Goal: Use online tool/utility: Utilize a website feature to perform a specific function

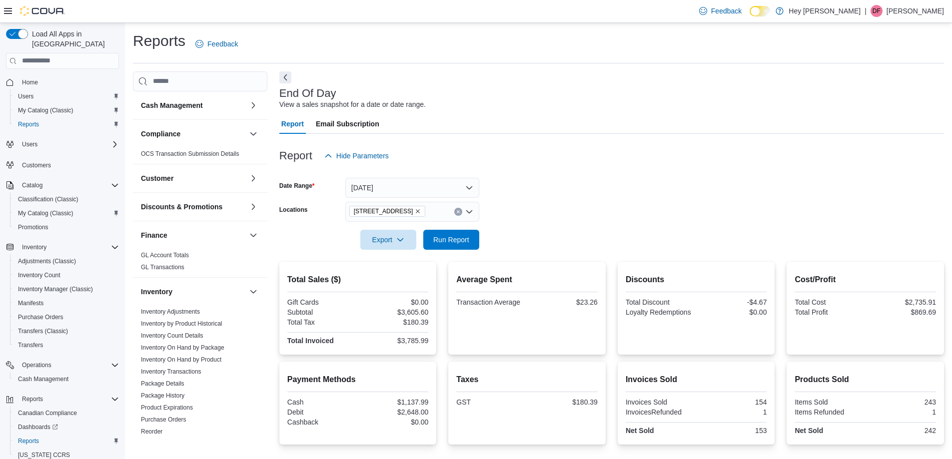
scroll to position [69, 0]
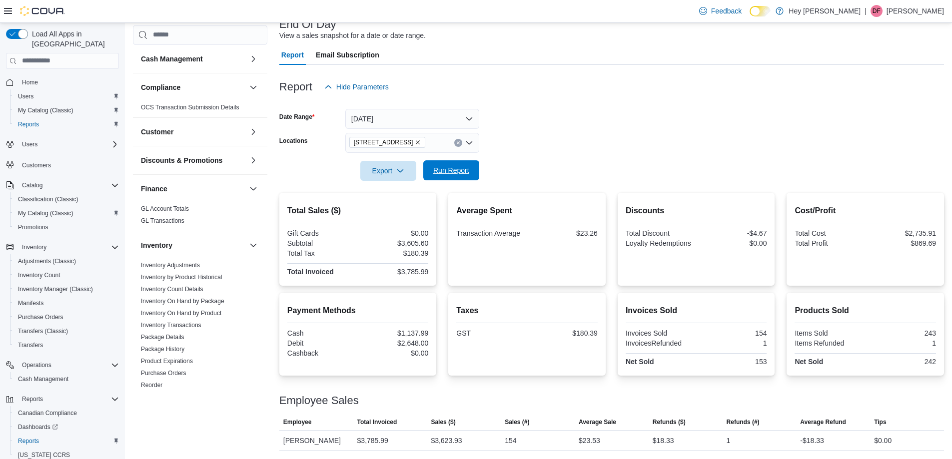
click at [467, 173] on span "Run Report" at bounding box center [451, 170] width 36 height 10
click at [443, 173] on span "Run Report" at bounding box center [451, 170] width 36 height 10
click at [462, 168] on span "Run Report" at bounding box center [451, 170] width 36 height 10
click at [447, 162] on span "Run Report" at bounding box center [451, 170] width 44 height 20
click at [450, 171] on span "Run Report" at bounding box center [451, 170] width 36 height 10
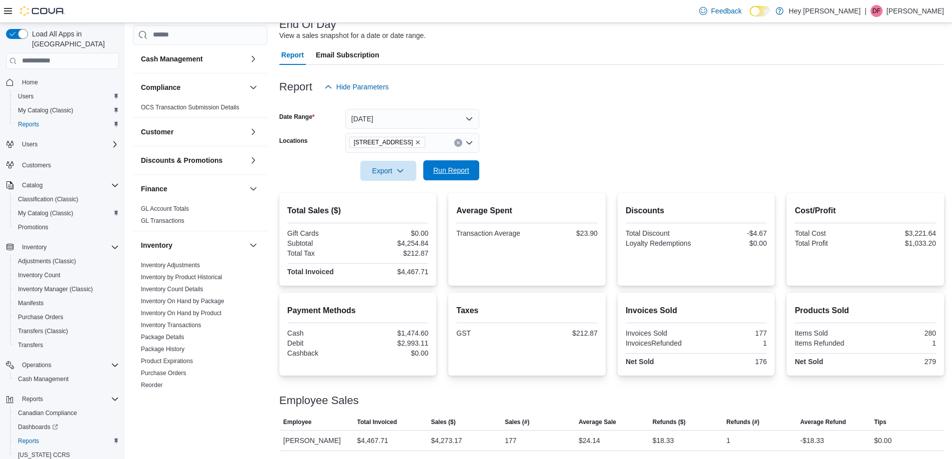
click at [433, 163] on span "Run Report" at bounding box center [451, 170] width 44 height 20
drag, startPoint x: 449, startPoint y: 154, endPoint x: 464, endPoint y: 191, distance: 39.4
click at [449, 155] on div at bounding box center [611, 157] width 665 height 8
click at [461, 170] on span "Run Report" at bounding box center [451, 170] width 36 height 10
click at [409, 173] on span "Export" at bounding box center [388, 170] width 44 height 20
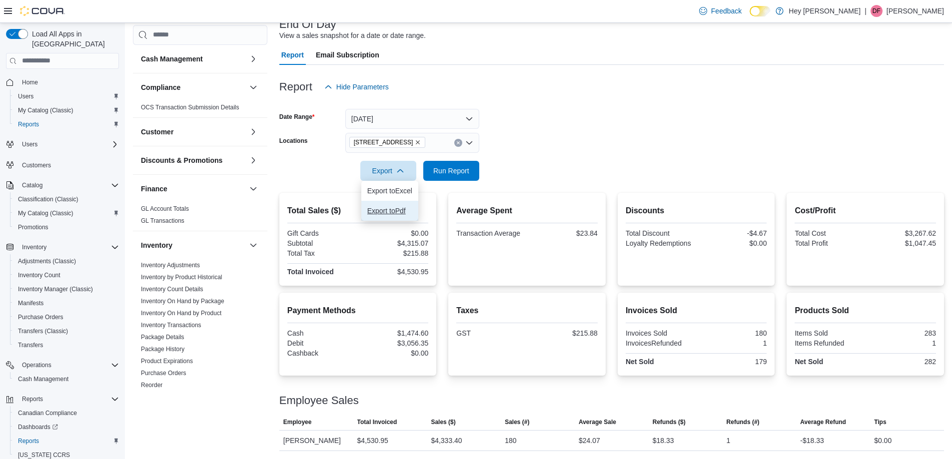
click at [405, 216] on button "Export to Pdf" at bounding box center [389, 211] width 57 height 20
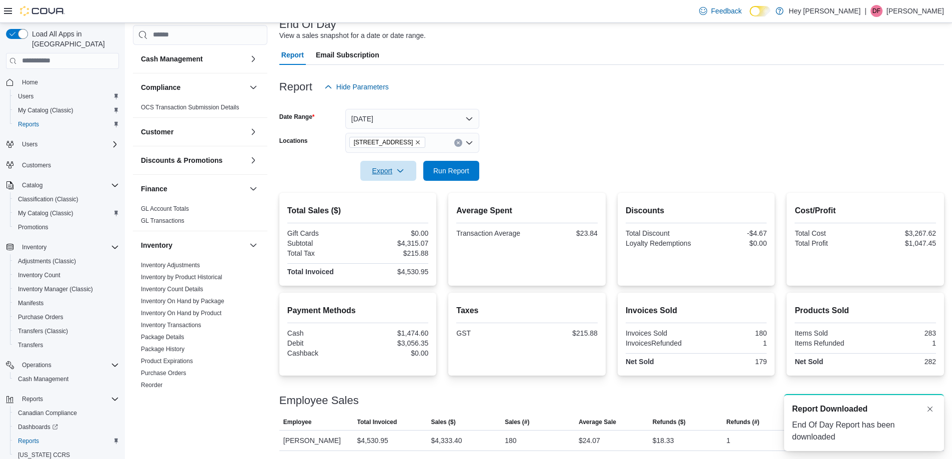
scroll to position [0, 0]
